Goal: Transaction & Acquisition: Purchase product/service

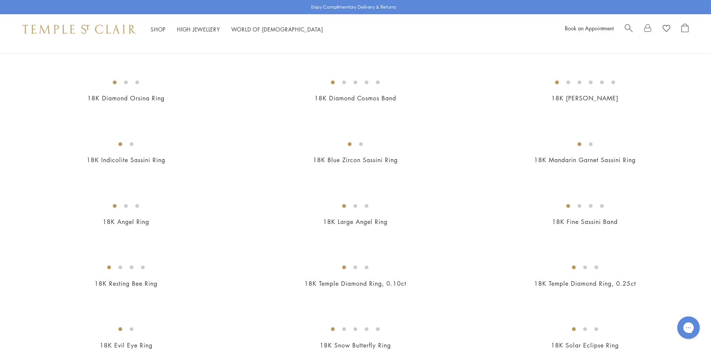
scroll to position [300, 0]
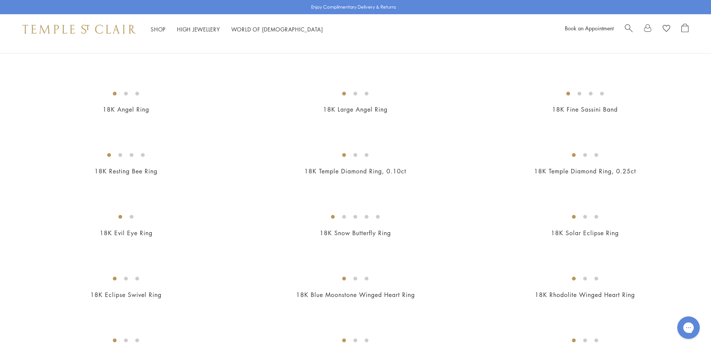
click at [0, 0] on img at bounding box center [0, 0] width 0 height 0
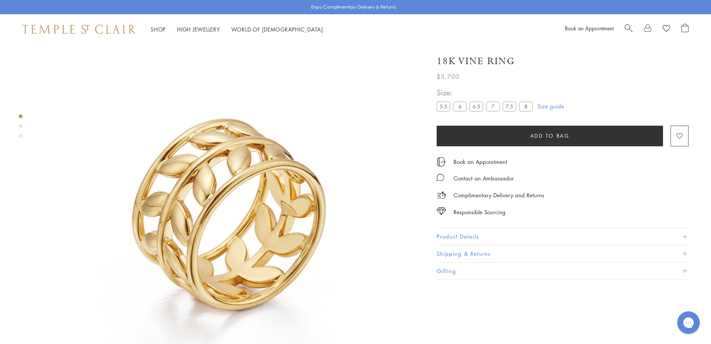
click at [528, 106] on label "8" at bounding box center [525, 106] width 13 height 9
